Goal: Information Seeking & Learning: Learn about a topic

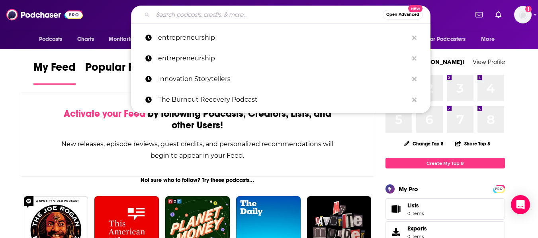
click at [234, 10] on input "Search podcasts, credits, & more..." at bounding box center [268, 14] width 230 height 13
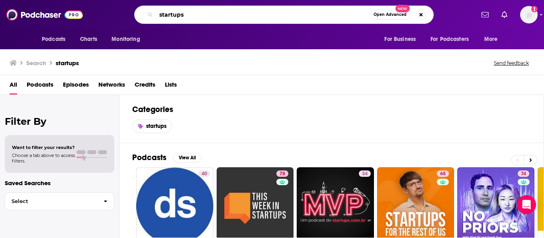
click at [204, 12] on input "startups" at bounding box center [263, 14] width 214 height 13
type input "tech, startups"
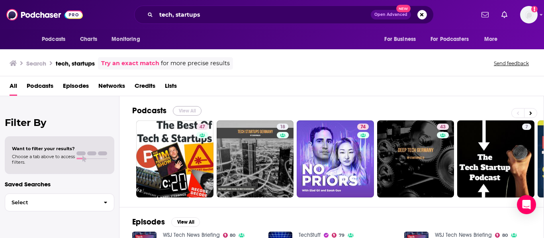
click at [186, 110] on button "View All" at bounding box center [187, 111] width 29 height 10
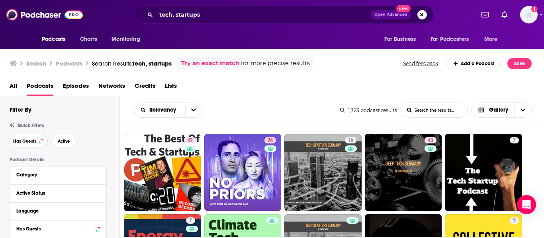
click at [18, 141] on span "Has Guests" at bounding box center [24, 141] width 23 height 4
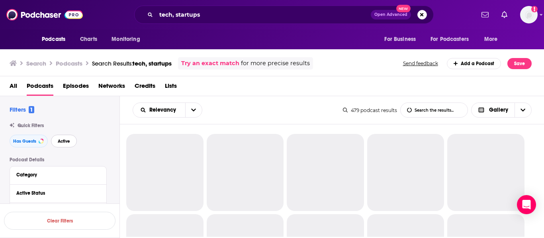
click at [73, 142] on button "Active" at bounding box center [64, 141] width 26 height 13
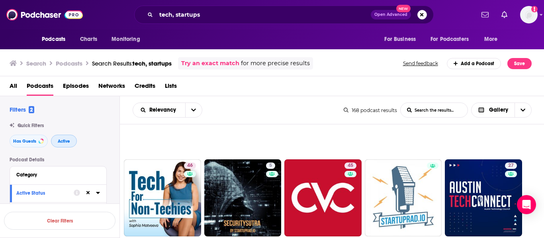
scroll to position [216, 0]
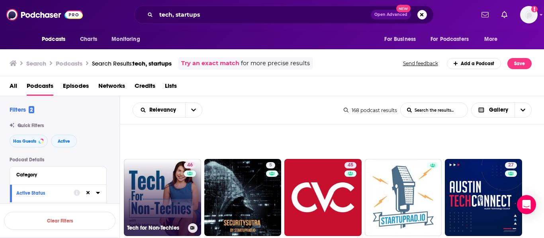
click at [183, 184] on link "46 Tech for Non-Techies" at bounding box center [162, 197] width 77 height 77
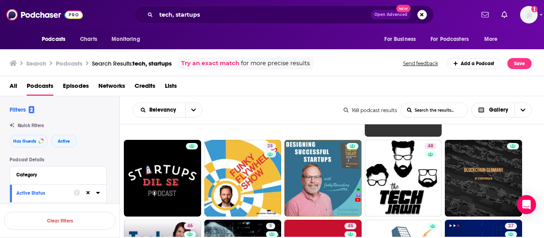
scroll to position [154, 0]
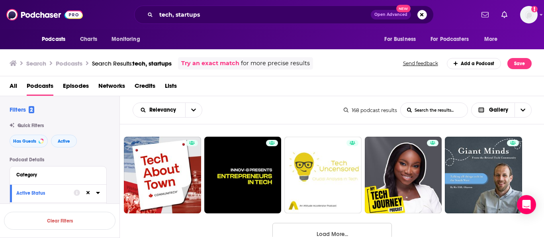
scroll to position [720, 0]
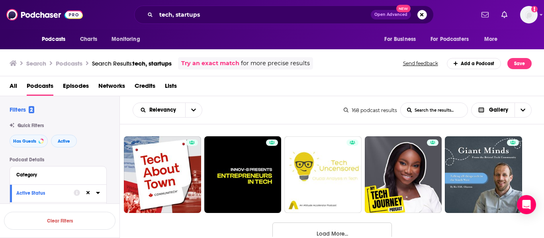
click at [346, 236] on button "Load More..." at bounding box center [331, 233] width 119 height 21
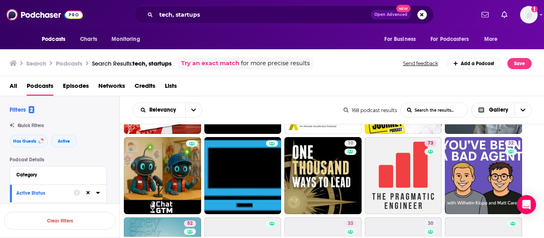
scroll to position [801, 0]
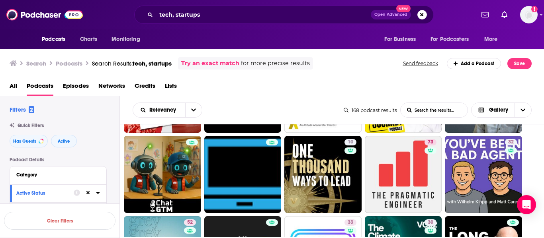
click at [537, 148] on ul "74 18 43 7 51 33 78 36 28 48 46 5 45 27 38 37 46 44 32 31 39 31 23 38 36 29 25 …" at bounding box center [336, 135] width 425 height 1602
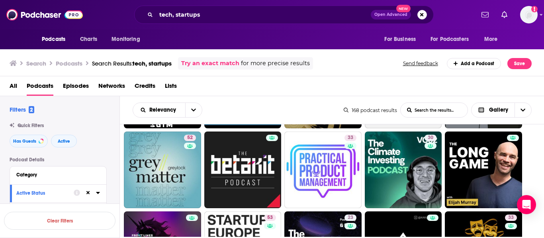
scroll to position [886, 0]
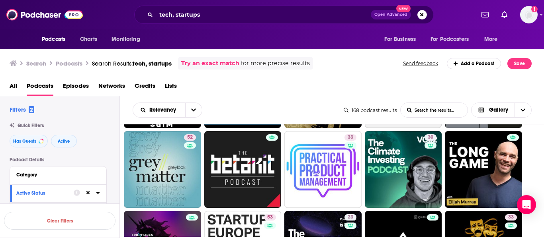
click at [533, 154] on ul "74 18 43 7 51 33 78 36 28 48 46 5 45 27 38 37 46 44 32 31 39 31 23 38 36 29 25 …" at bounding box center [336, 49] width 425 height 1602
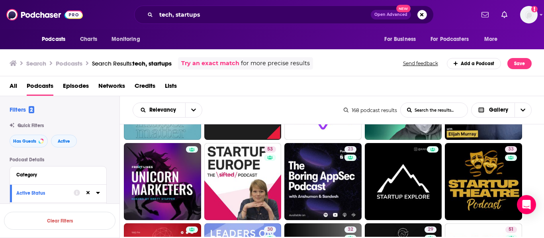
scroll to position [954, 0]
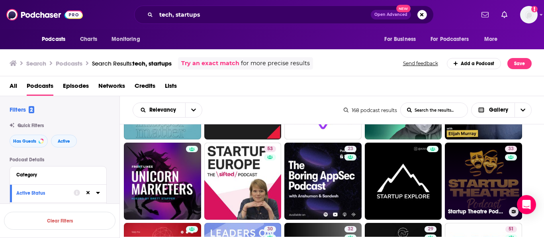
click at [506, 158] on link at bounding box center [511, 157] width 12 height 6
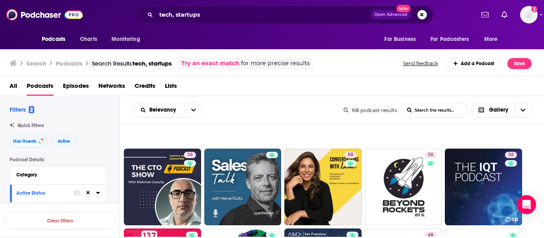
scroll to position [1190, 0]
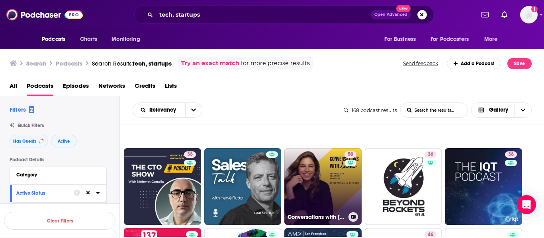
click at [325, 168] on link "50 Conversations with Loulou" at bounding box center [322, 186] width 77 height 77
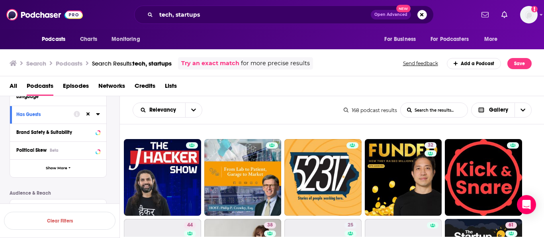
scroll to position [1440, 0]
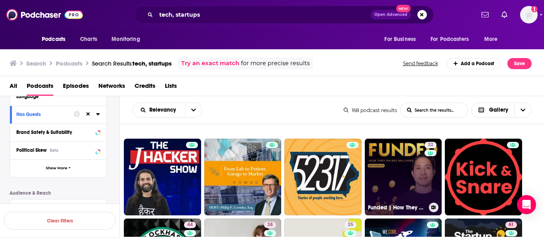
click at [403, 175] on link "32 Funded | How They Raised Millions" at bounding box center [403, 177] width 77 height 77
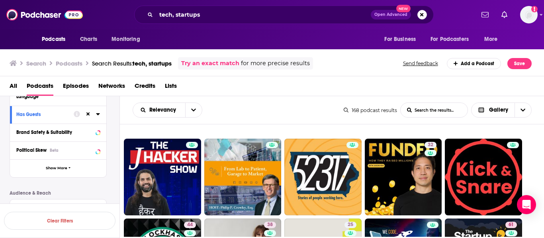
click at [0, 76] on div "Search Podcasts Search Results: tech, startups Try an exact match for more prec…" at bounding box center [272, 62] width 544 height 29
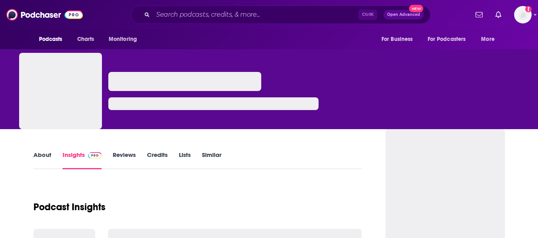
drag, startPoint x: 0, startPoint y: 0, endPoint x: 41, endPoint y: 156, distance: 161.8
click at [41, 156] on link "About" at bounding box center [42, 160] width 18 height 18
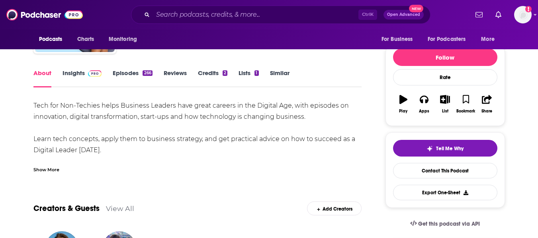
scroll to position [83, 0]
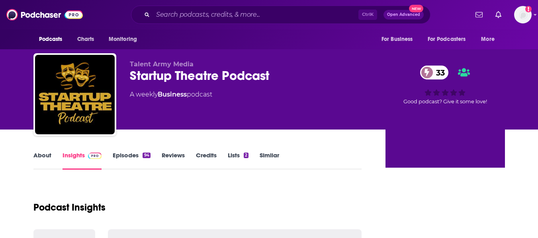
click at [39, 166] on link "About" at bounding box center [42, 161] width 18 height 18
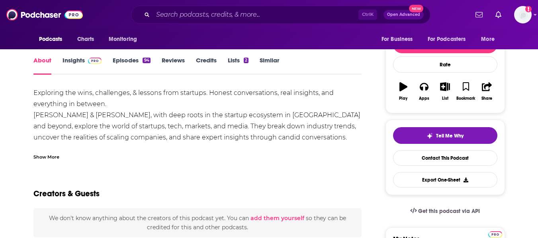
scroll to position [96, 0]
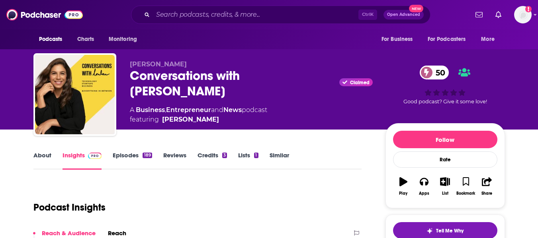
click at [40, 157] on link "About" at bounding box center [42, 161] width 18 height 18
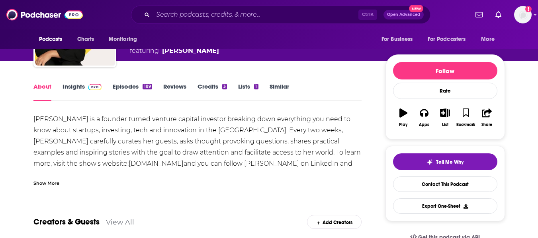
click at [56, 177] on div "Show More" at bounding box center [197, 181] width 328 height 14
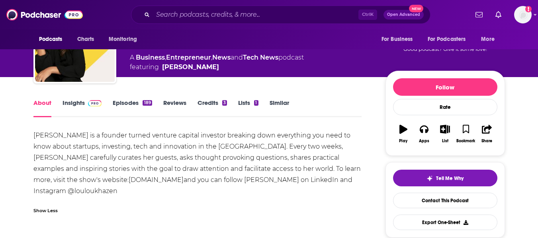
scroll to position [0, 0]
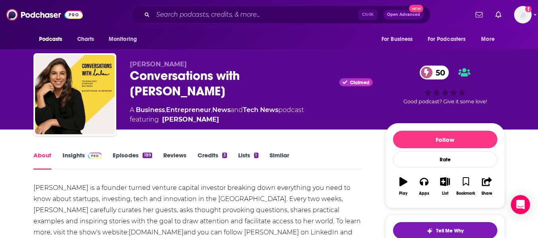
click at [321, 84] on div "Loulou Khazen Conversations with Loulou Claimed 50 A Business , Entrepreneur , …" at bounding box center [251, 93] width 243 height 64
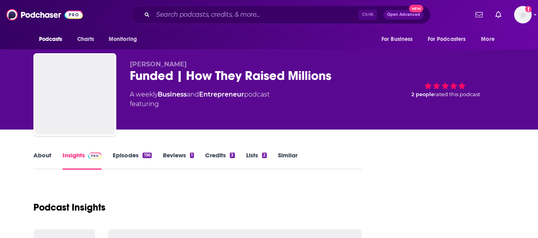
click at [46, 158] on link "About" at bounding box center [42, 161] width 18 height 18
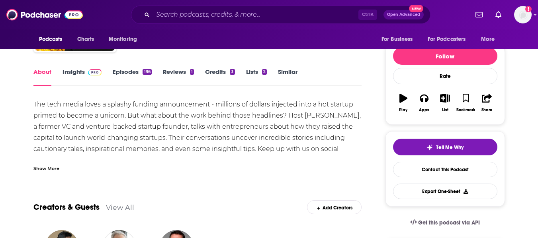
click at [55, 169] on div "Show More" at bounding box center [46, 168] width 26 height 8
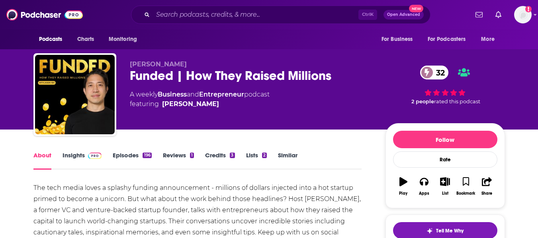
click at [145, 77] on div "Funded | How They Raised Millions 32" at bounding box center [251, 76] width 243 height 16
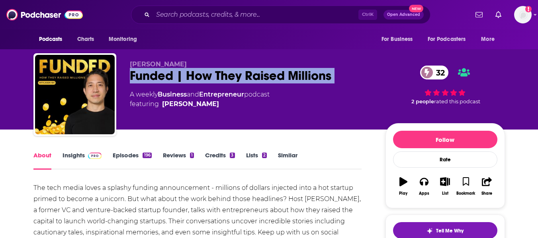
click at [145, 77] on div "Funded | How They Raised Millions 32" at bounding box center [251, 76] width 243 height 16
copy div "Funded | How They Raised Millions 32"
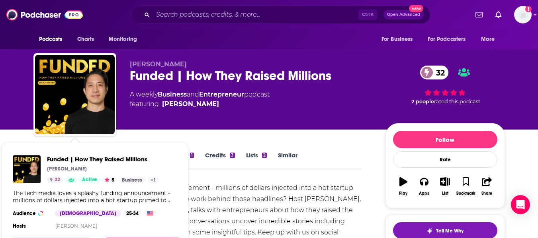
click at [23, 118] on div "Jason Yeh Funded | How They Raised Millions 32 A weekly Business and Entreprene…" at bounding box center [269, 65] width 510 height 130
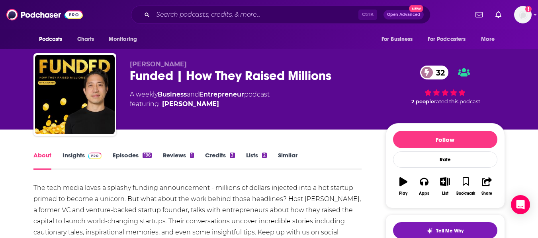
click at [75, 157] on link "Insights" at bounding box center [82, 161] width 39 height 18
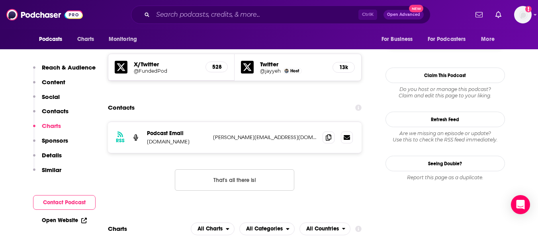
scroll to position [697, 0]
click at [332, 132] on span at bounding box center [328, 138] width 12 height 12
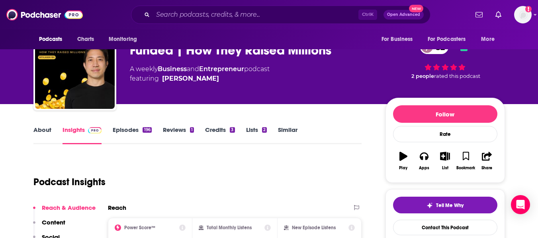
scroll to position [0, 0]
